Goal: Navigation & Orientation: Find specific page/section

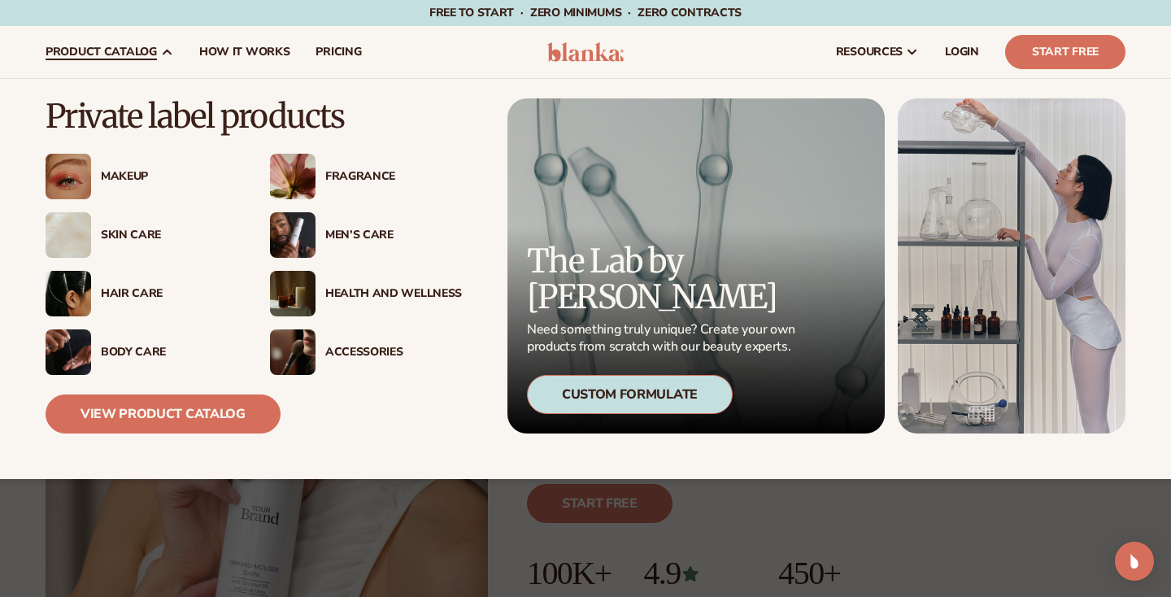
click at [107, 173] on div "Makeup" at bounding box center [169, 177] width 137 height 14
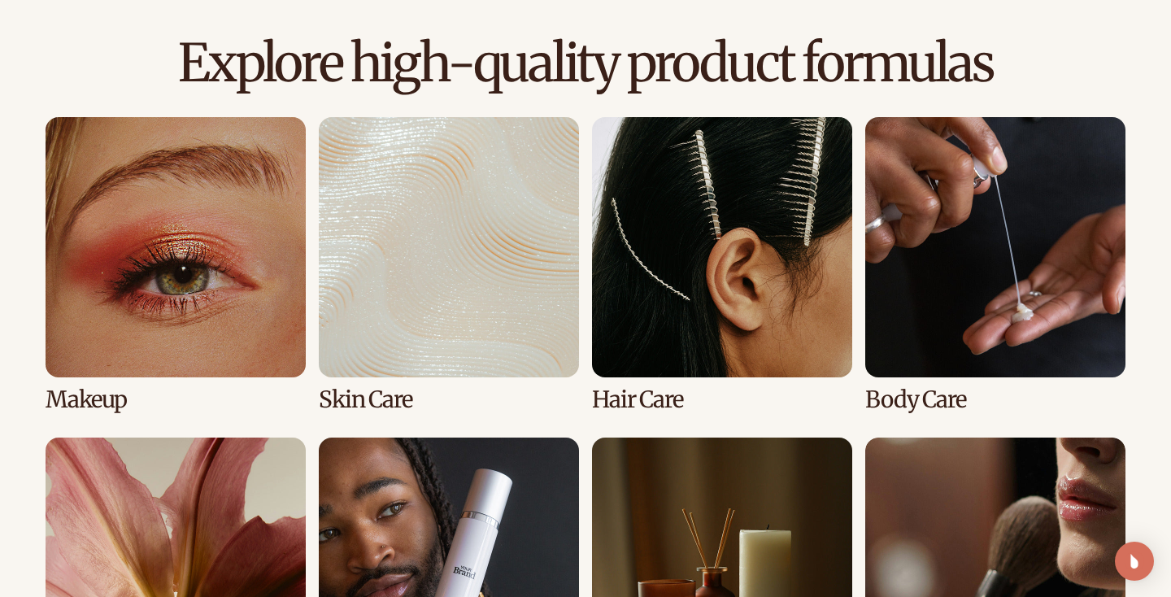
scroll to position [1246, 0]
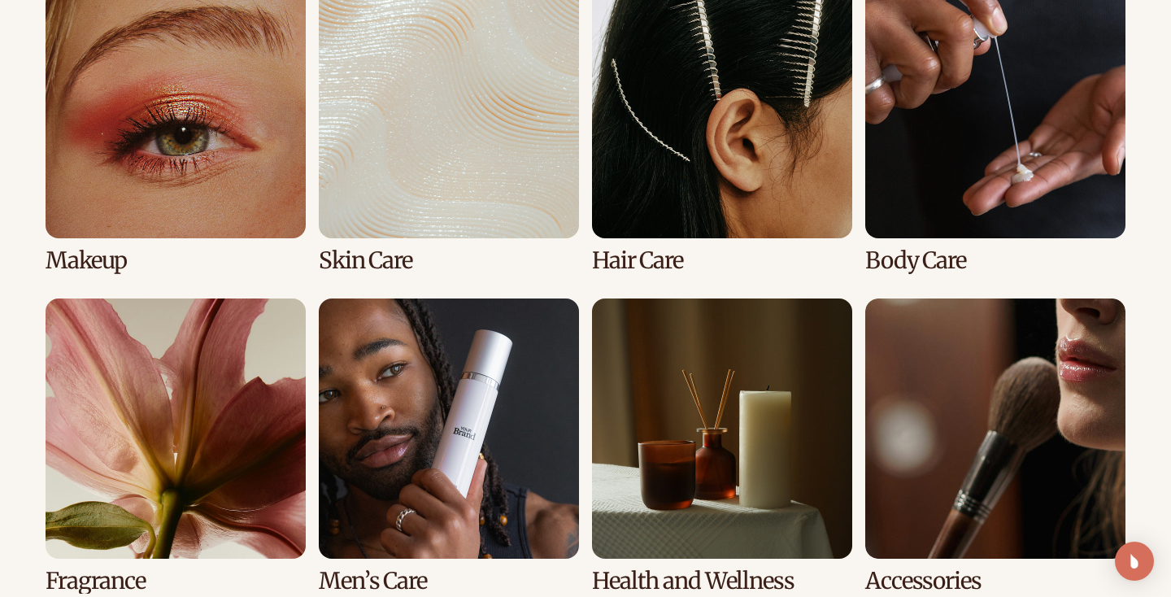
click at [95, 218] on link "1 / 8" at bounding box center [176, 125] width 260 height 295
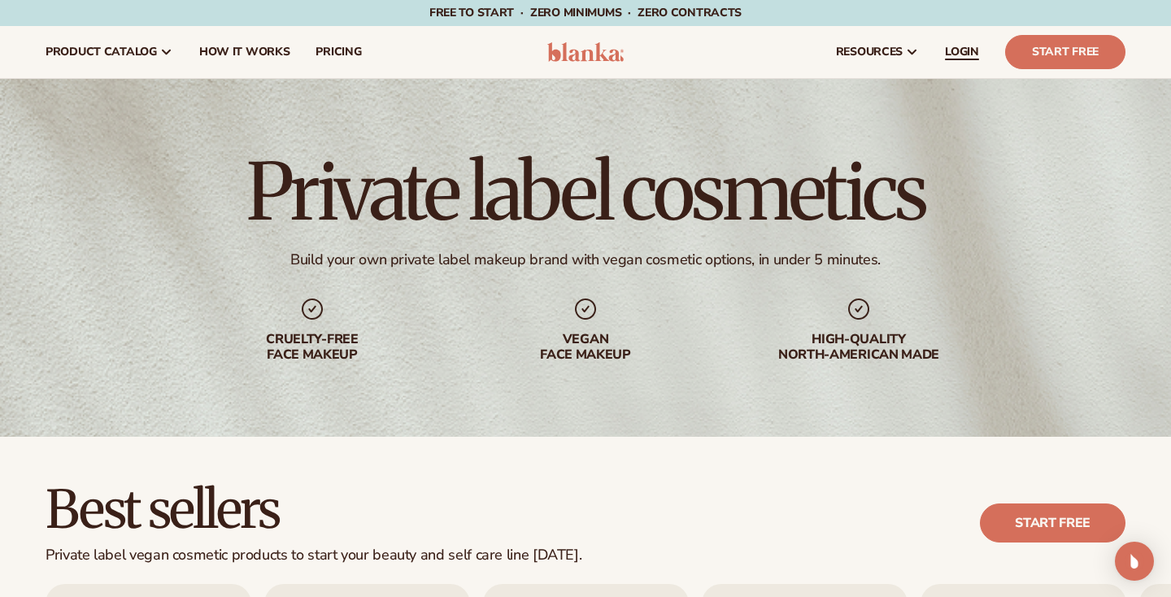
click at [969, 52] on span "LOGIN" at bounding box center [962, 52] width 34 height 13
